Goal: Task Accomplishment & Management: Complete application form

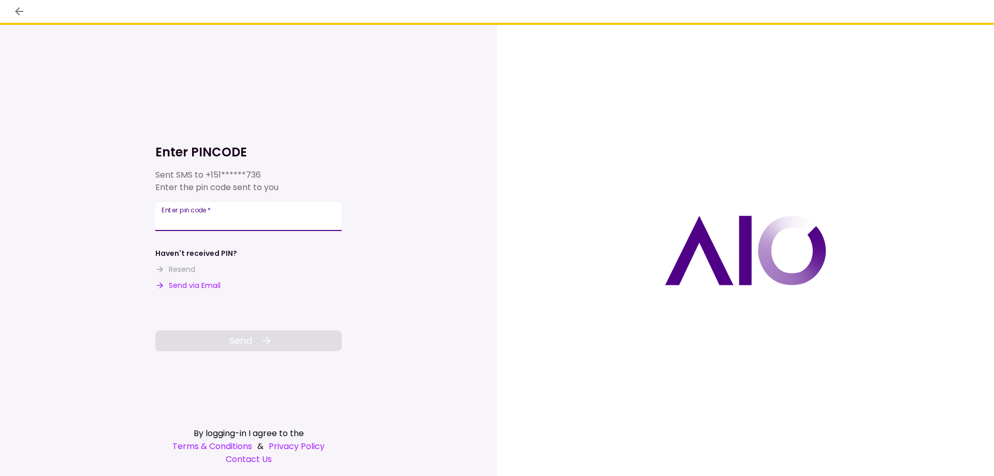
click at [163, 208] on div "Enter pin code   *" at bounding box center [248, 216] width 186 height 29
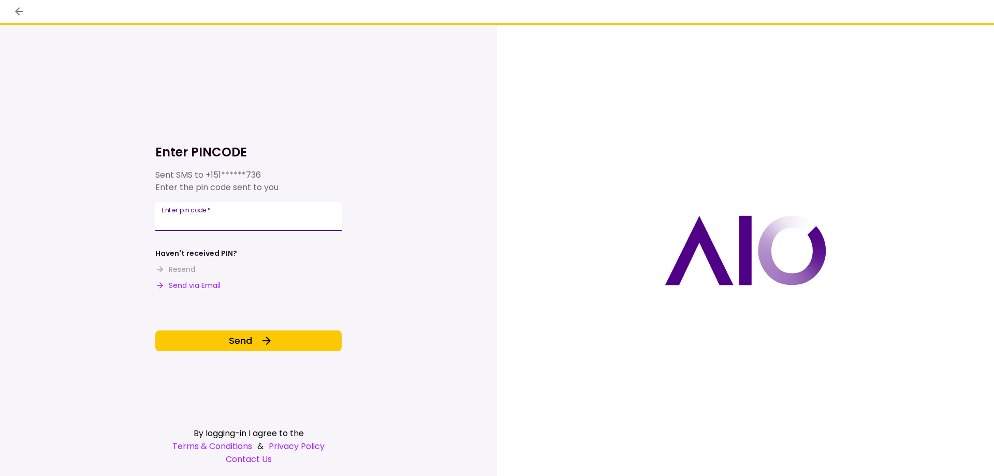
type input "******"
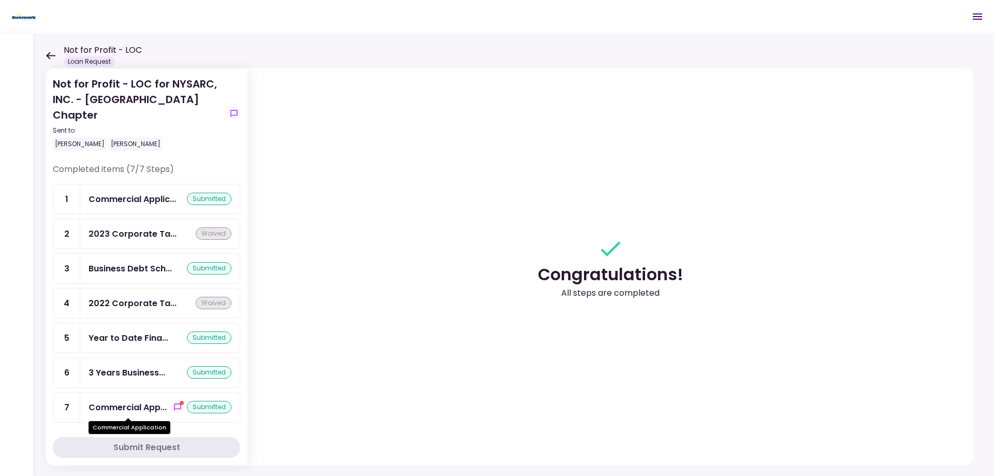
click at [139, 407] on div "Commercial App..." at bounding box center [128, 407] width 78 height 13
